Goal: Task Accomplishment & Management: Use online tool/utility

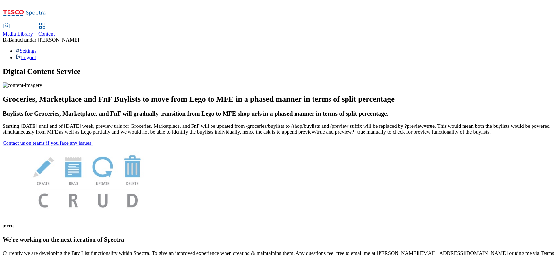
click at [33, 23] on link "Media Library" at bounding box center [18, 30] width 30 height 14
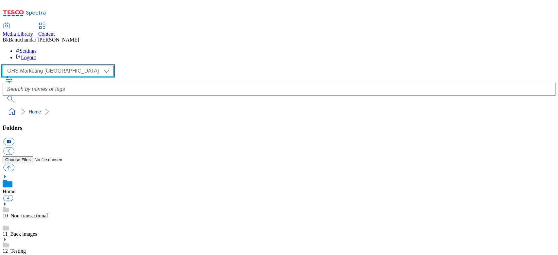
click at [27, 66] on select "GHS Marketing UK iGHS Marketing CE MCA CZ MCA HU MCA SK" at bounding box center [58, 71] width 111 height 10
select select "flare-ighs-ce-mktg"
click at [5, 66] on select "GHS Marketing UK iGHS Marketing CE MCA CZ MCA HU MCA SK" at bounding box center [58, 71] width 111 height 10
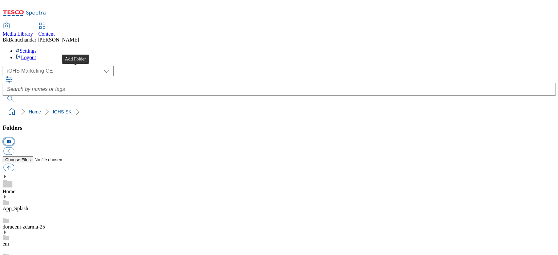
click at [14, 138] on button "icon_new_folder" at bounding box center [8, 142] width 11 height 8
type input "W32_25"
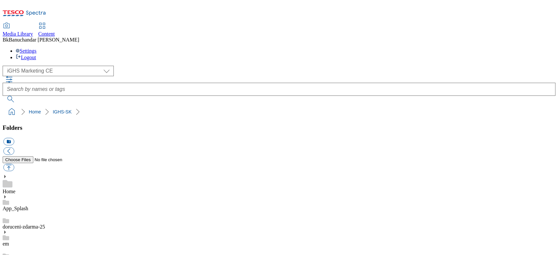
click at [14, 164] on button "button" at bounding box center [8, 168] width 11 height 8
type input "C:\fakepath\bg.jpg"
